Goal: Task Accomplishment & Management: Use online tool/utility

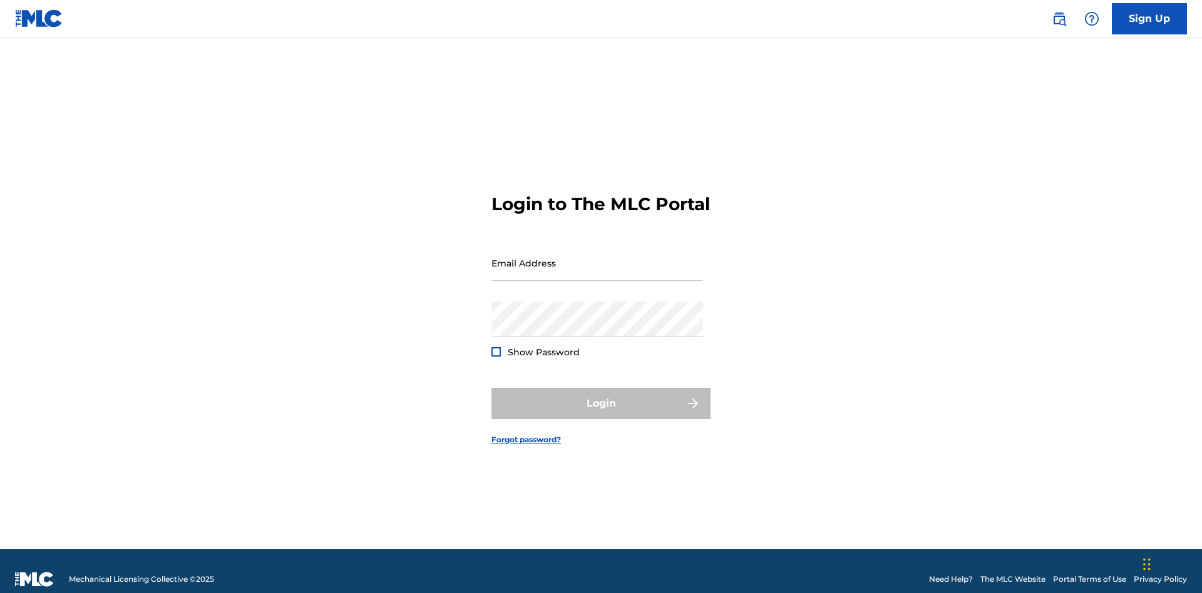
scroll to position [16, 0]
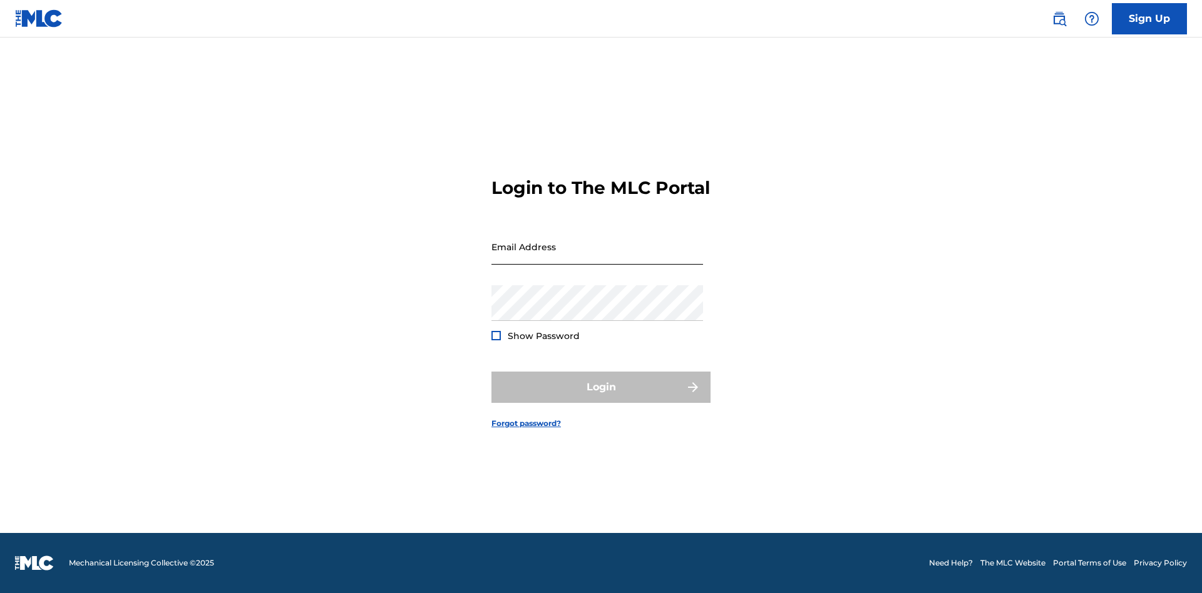
click at [597, 257] on input "Email Address" at bounding box center [597, 247] width 212 height 36
type input "[EMAIL_ADDRESS][DOMAIN_NAME]"
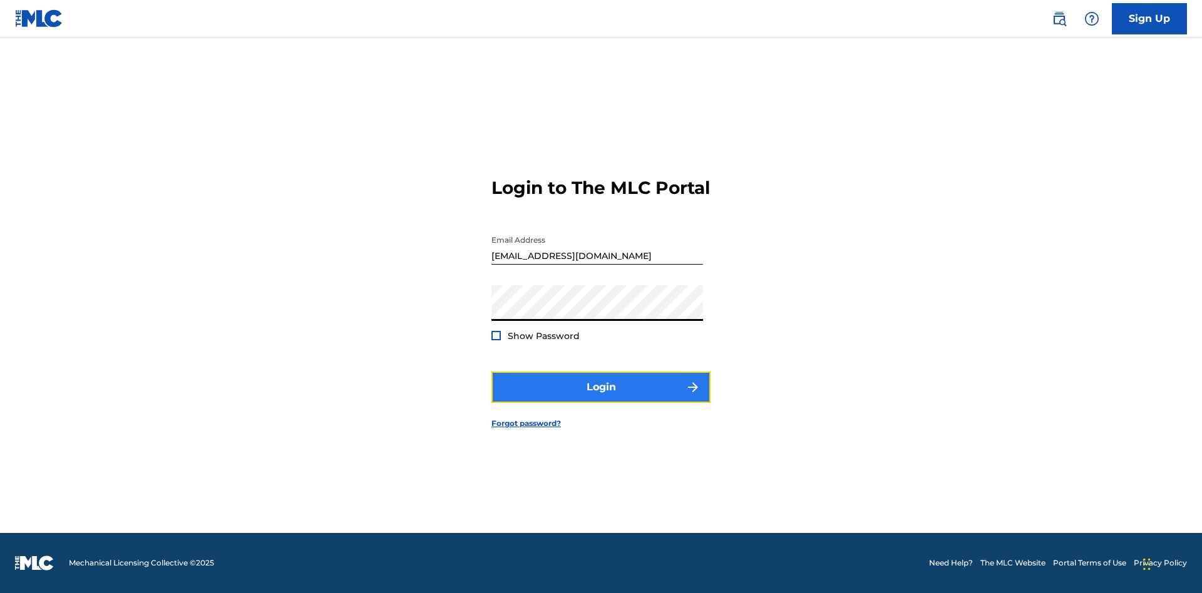
click at [601, 398] on button "Login" at bounding box center [600, 387] width 219 height 31
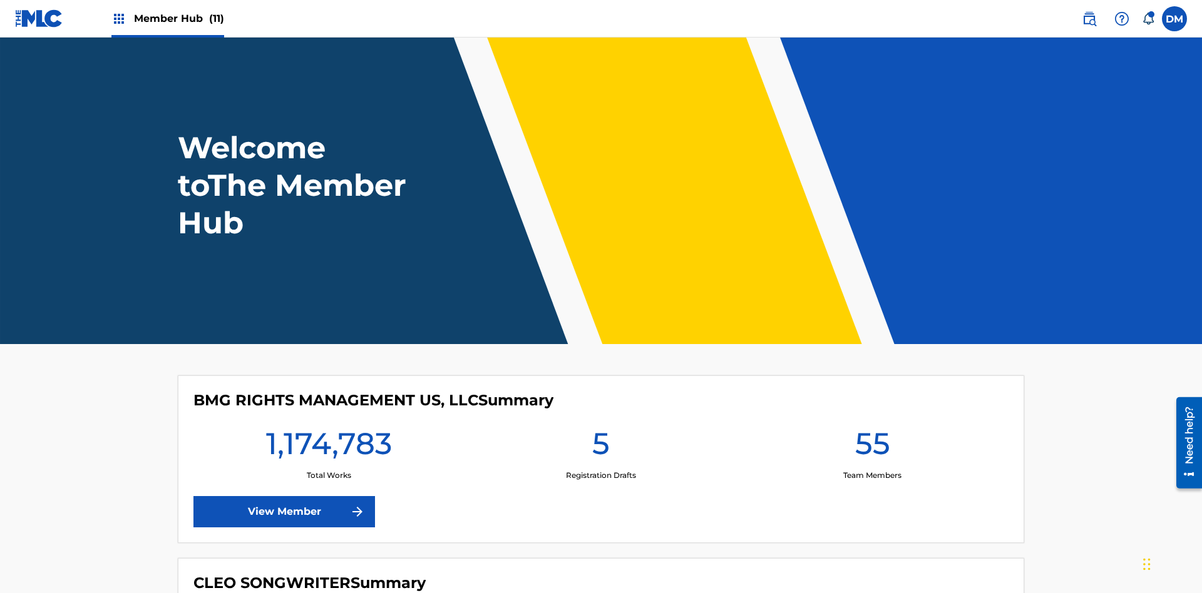
click at [178, 18] on span "Member Hub (11)" at bounding box center [179, 18] width 90 height 14
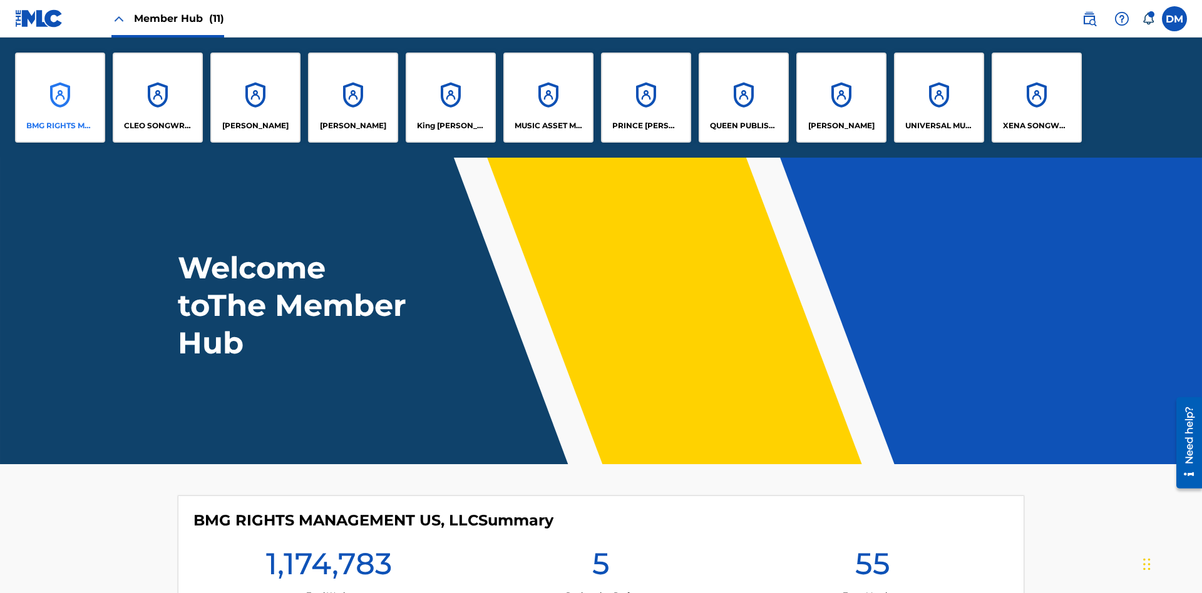
click at [60, 126] on p "BMG RIGHTS MANAGEMENT US, LLC" at bounding box center [60, 125] width 68 height 11
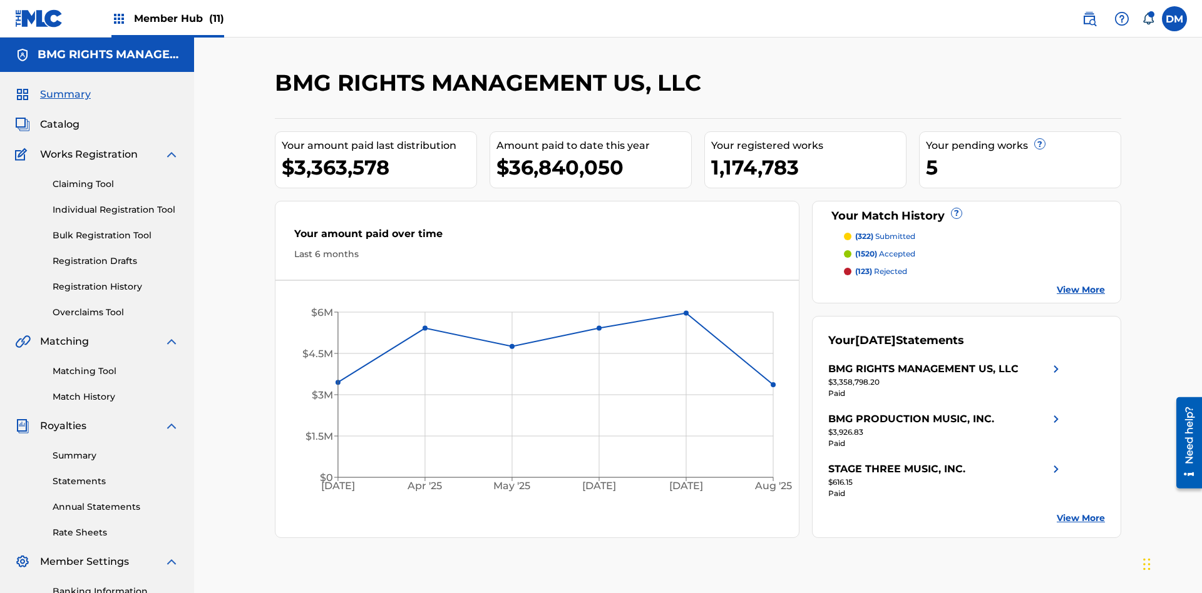
scroll to position [183, 0]
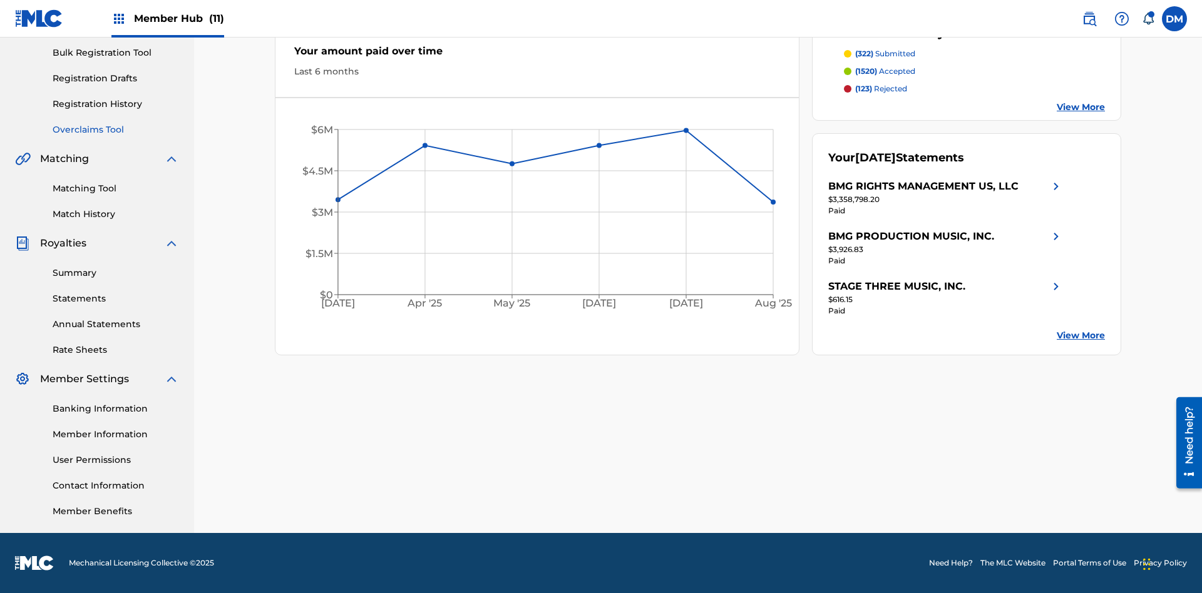
click at [116, 130] on link "Overclaims Tool" at bounding box center [116, 129] width 126 height 13
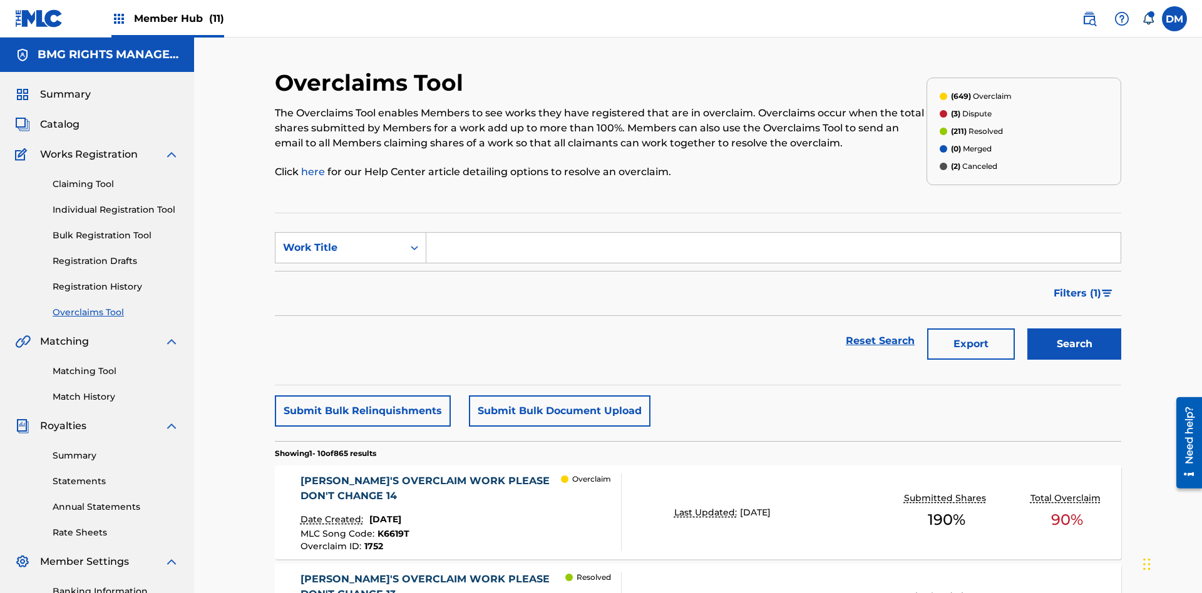
scroll to position [161, 0]
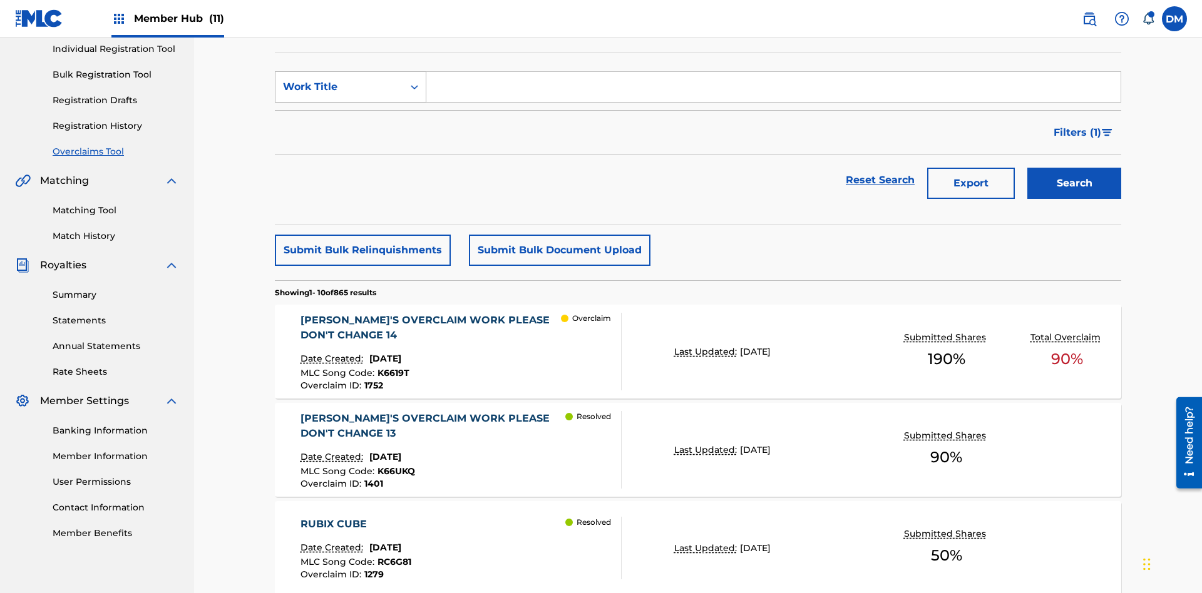
click at [339, 87] on div "Work Title" at bounding box center [339, 87] width 113 height 15
click at [351, 118] on div "MLC Song Code" at bounding box center [350, 118] width 150 height 31
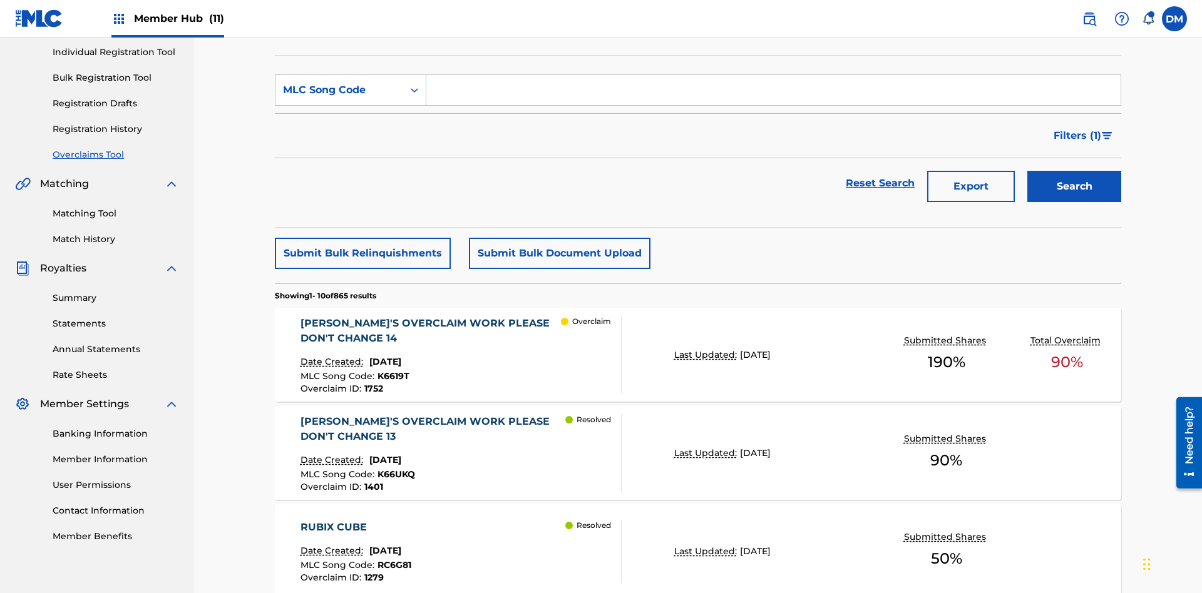
click at [773, 90] on input "Search Form" at bounding box center [773, 90] width 694 height 30
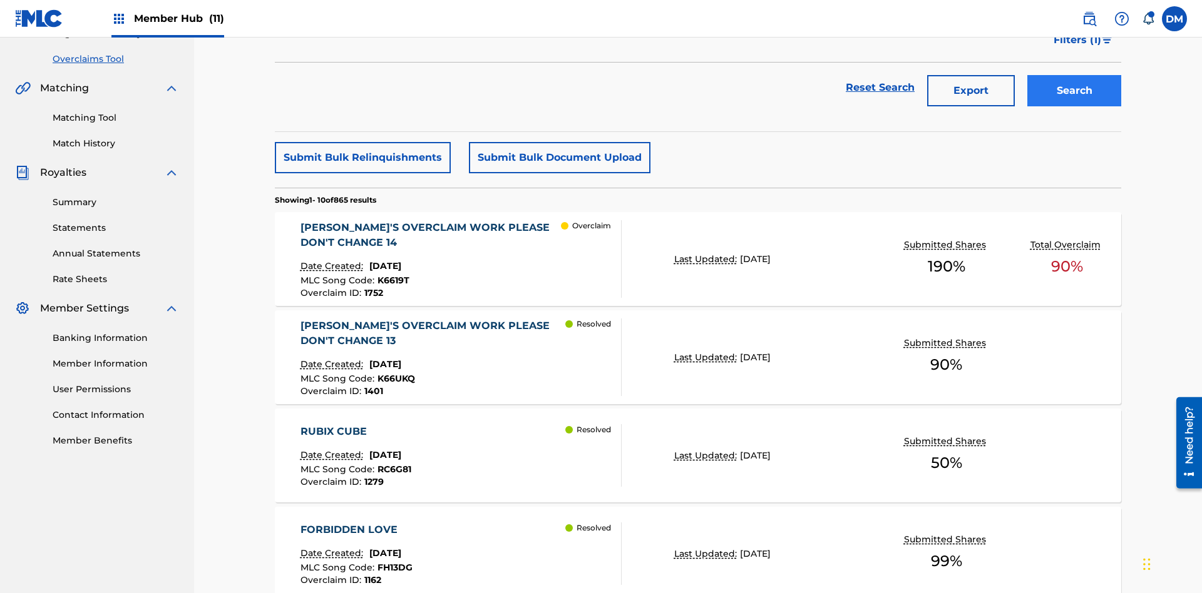
type input "K6619T"
click at [1074, 91] on button "Search" at bounding box center [1074, 90] width 94 height 31
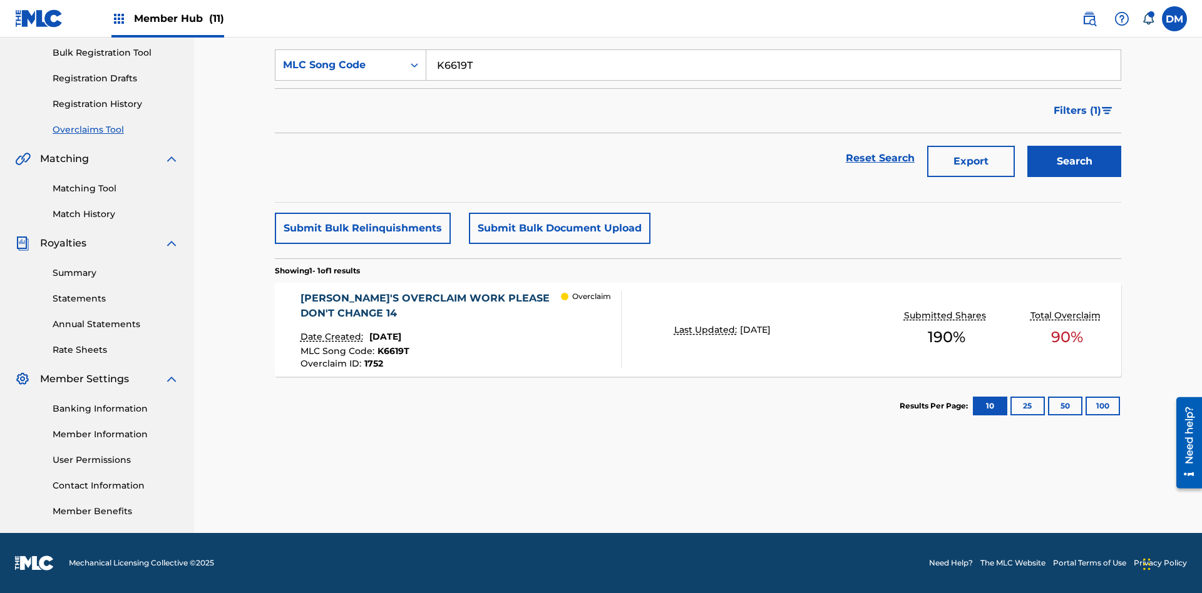
click at [373, 364] on span "1752" at bounding box center [373, 363] width 19 height 11
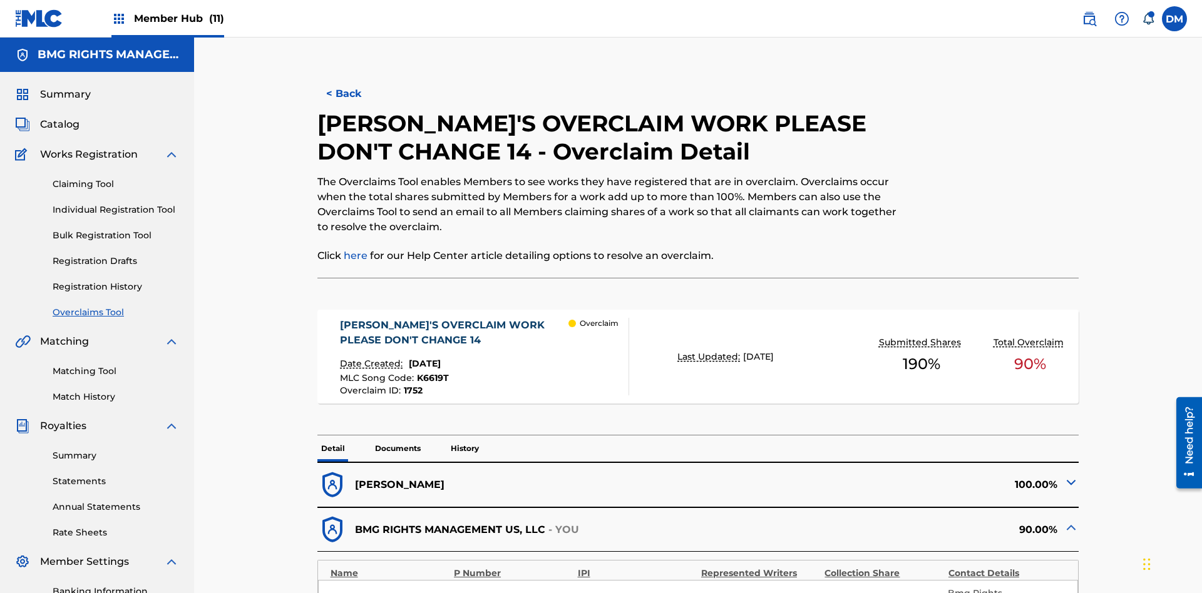
scroll to position [34, 0]
